Goal: Find specific page/section: Find specific page/section

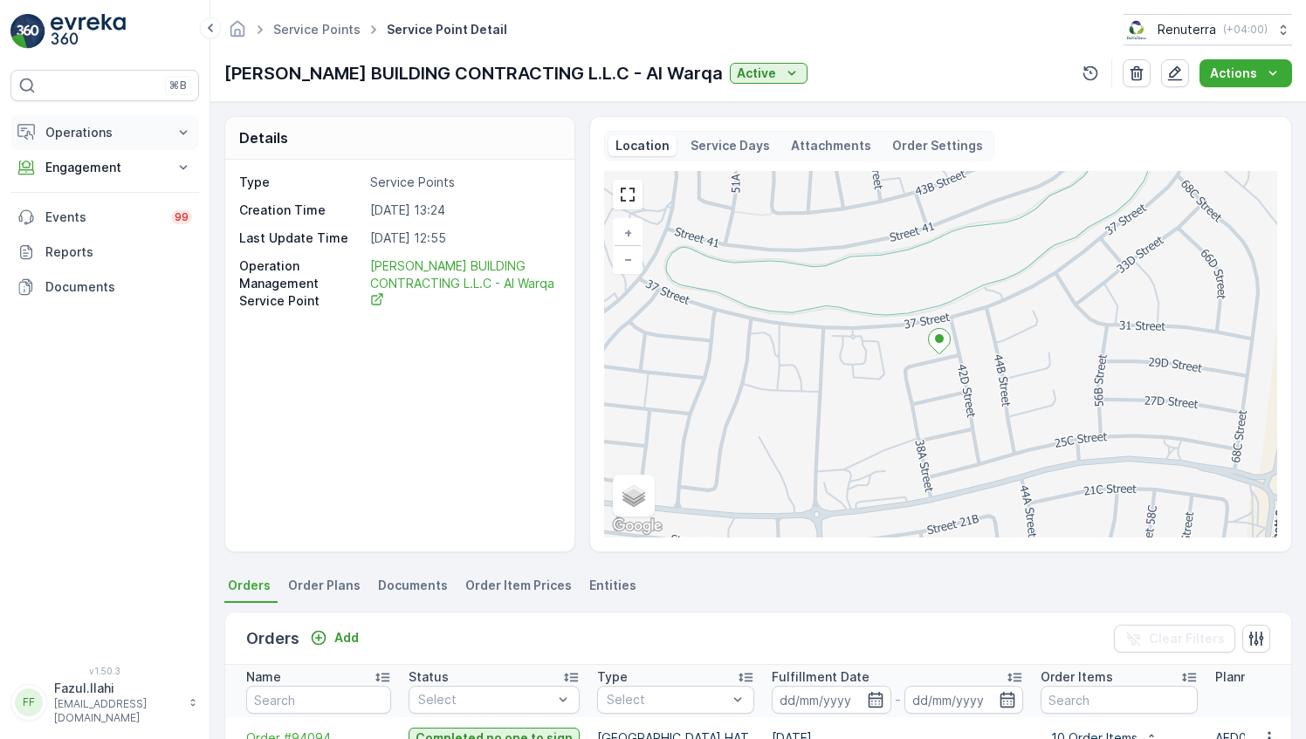
scroll to position [246, 0]
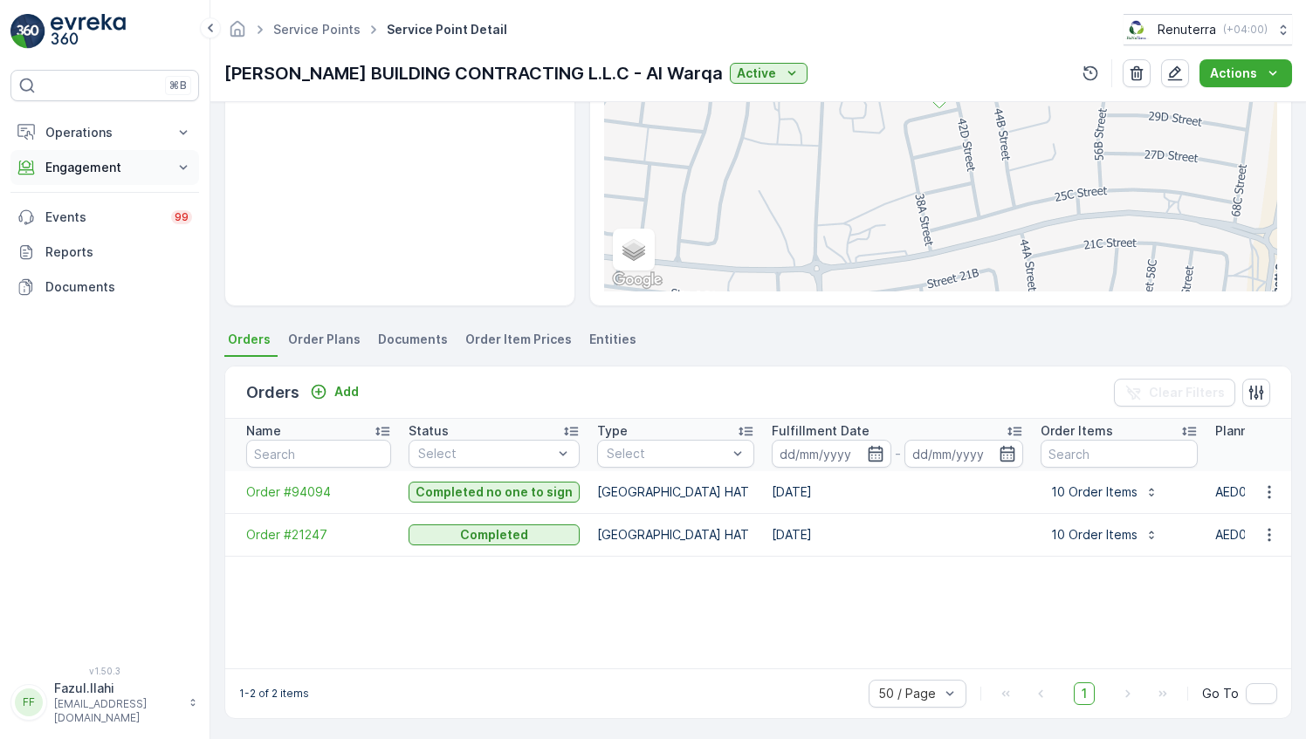
click at [79, 155] on button "Engagement" at bounding box center [104, 167] width 189 height 35
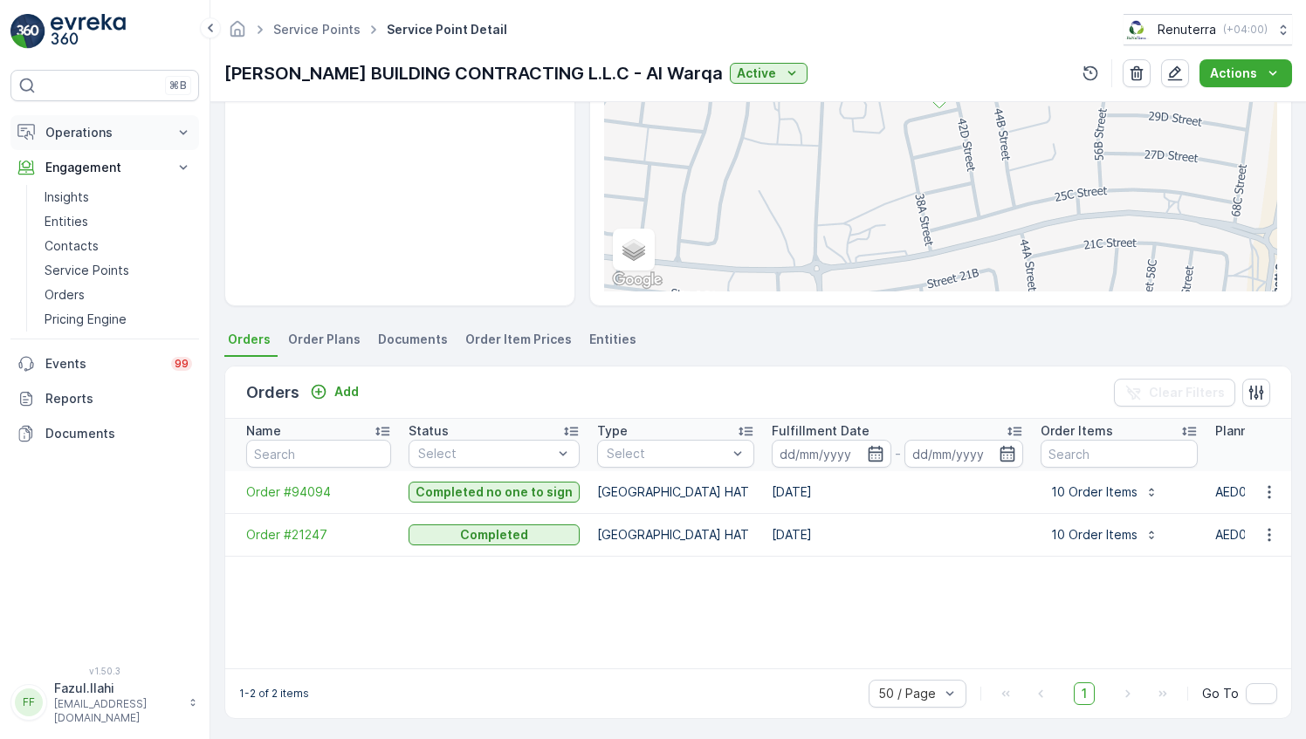
click at [86, 141] on button "Operations" at bounding box center [104, 132] width 189 height 35
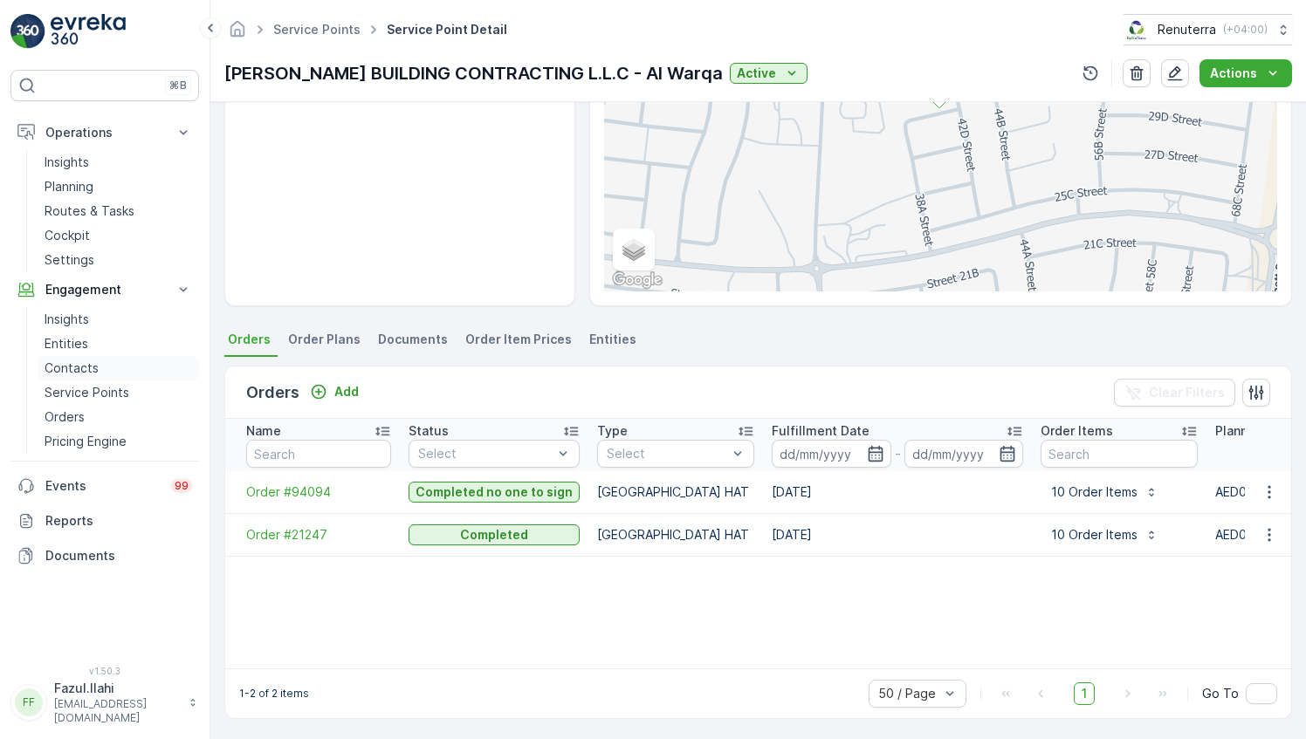
click at [67, 378] on link "Contacts" at bounding box center [118, 368] width 161 height 24
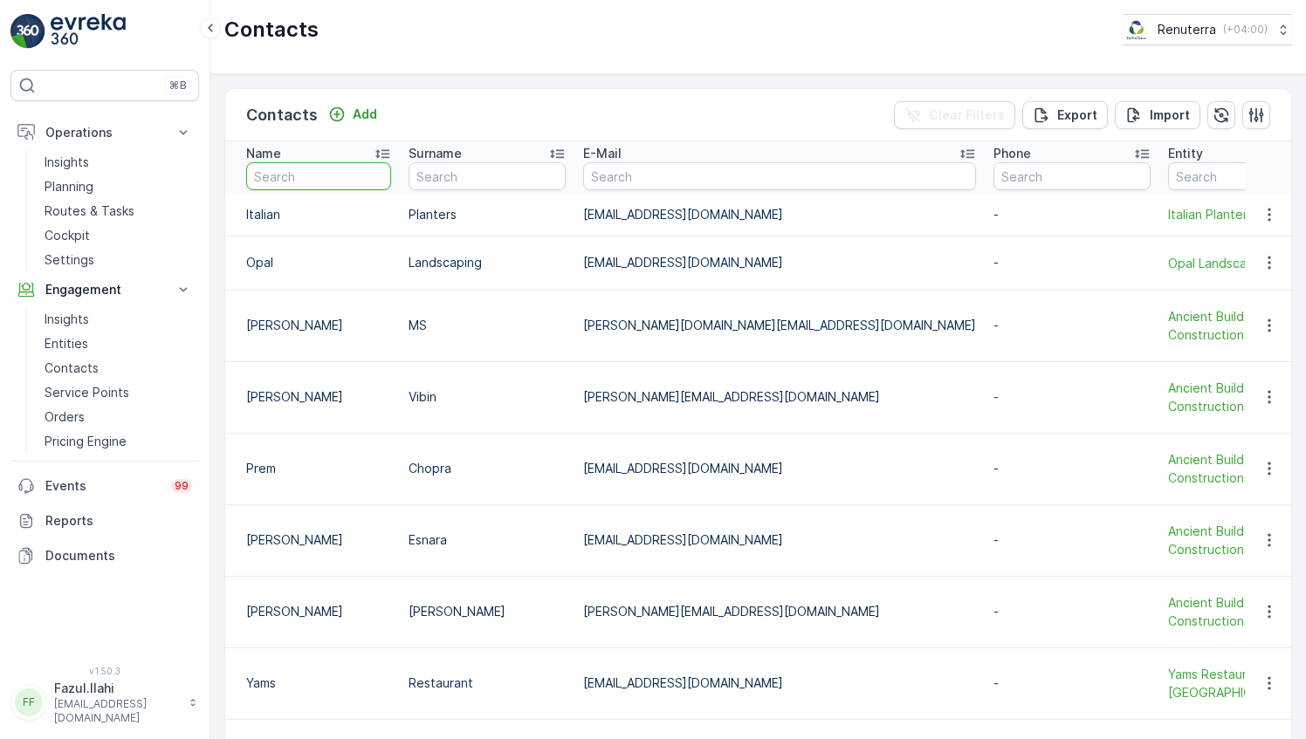
click at [351, 173] on input "text" at bounding box center [318, 176] width 145 height 28
click at [77, 389] on p "Service Points" at bounding box center [87, 392] width 85 height 17
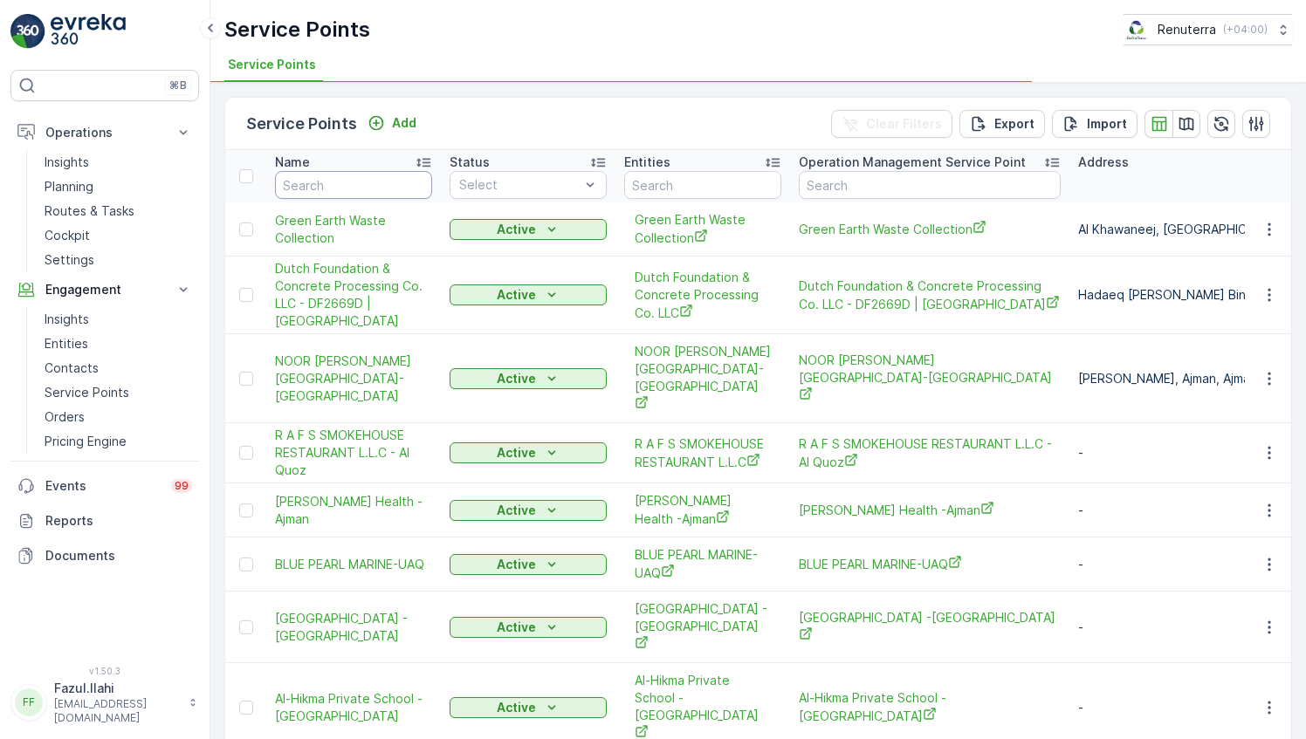
click at [350, 192] on input "text" at bounding box center [353, 185] width 157 height 28
click at [350, 192] on input "Mr" at bounding box center [353, 185] width 157 height 28
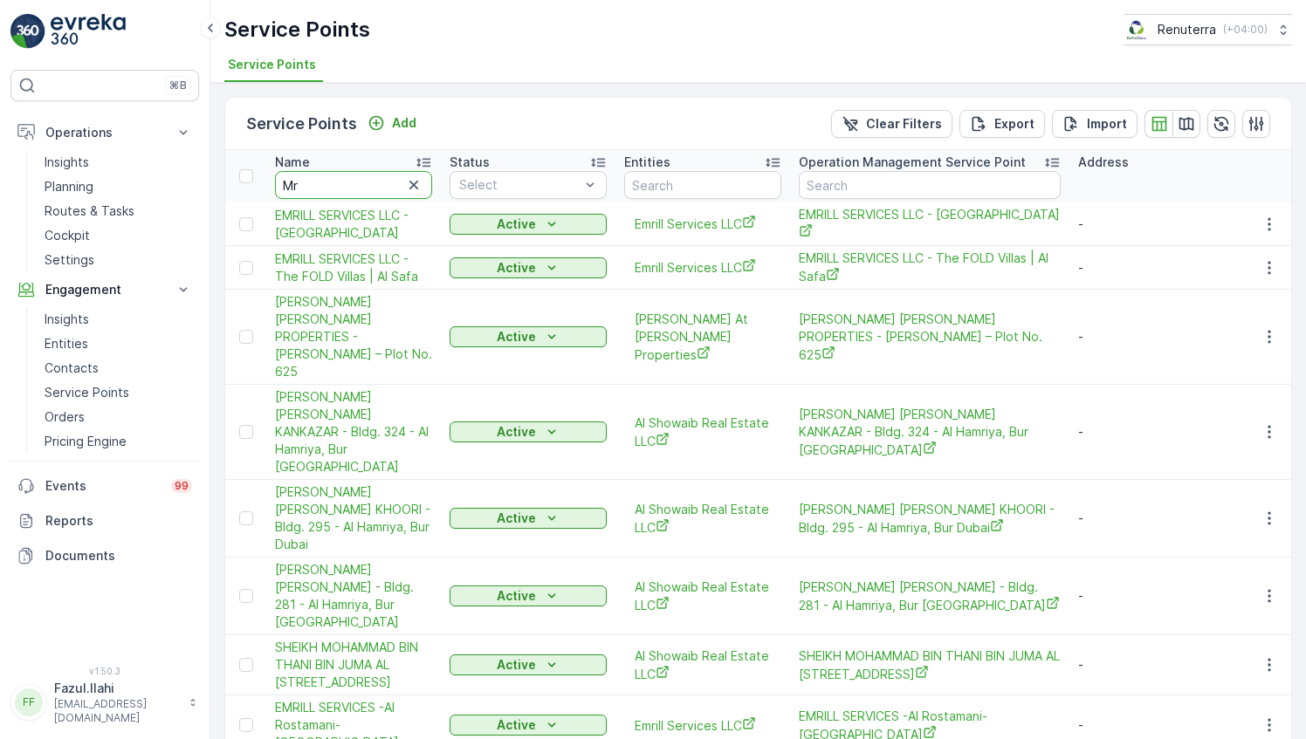
type input "Mr."
click at [350, 192] on input "Mr." at bounding box center [353, 185] width 157 height 28
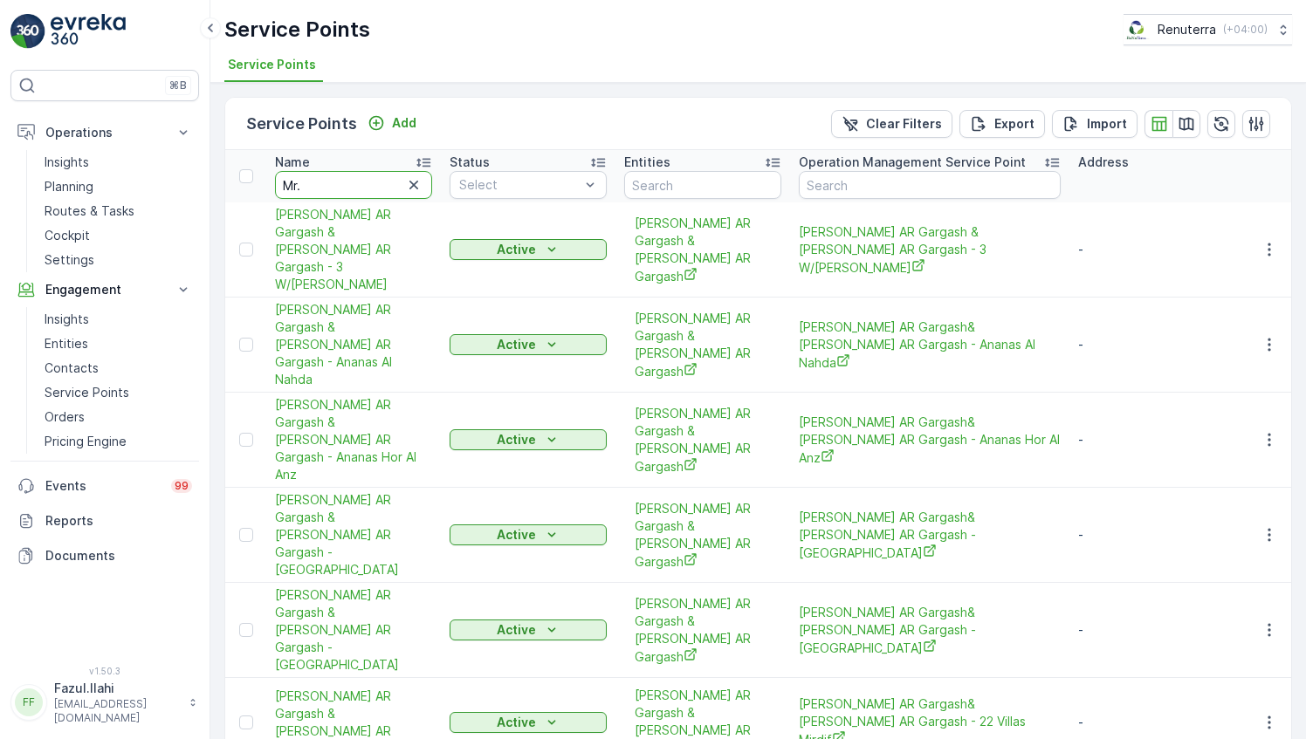
click at [350, 192] on input "Mr." at bounding box center [353, 185] width 157 height 28
type input "[DOMAIN_NAME]"
click at [350, 192] on input "Mr.sai" at bounding box center [353, 185] width 157 height 28
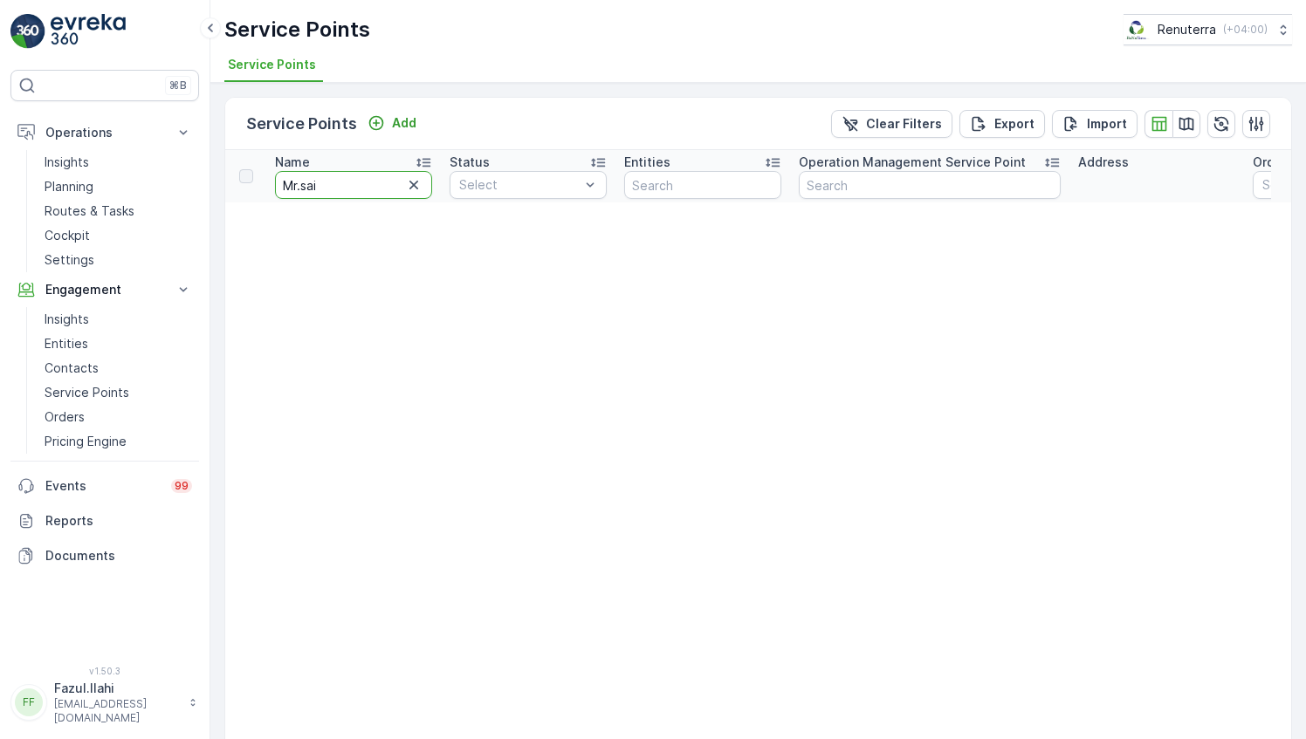
type input "Mr.saif"
